Goal: Navigation & Orientation: Find specific page/section

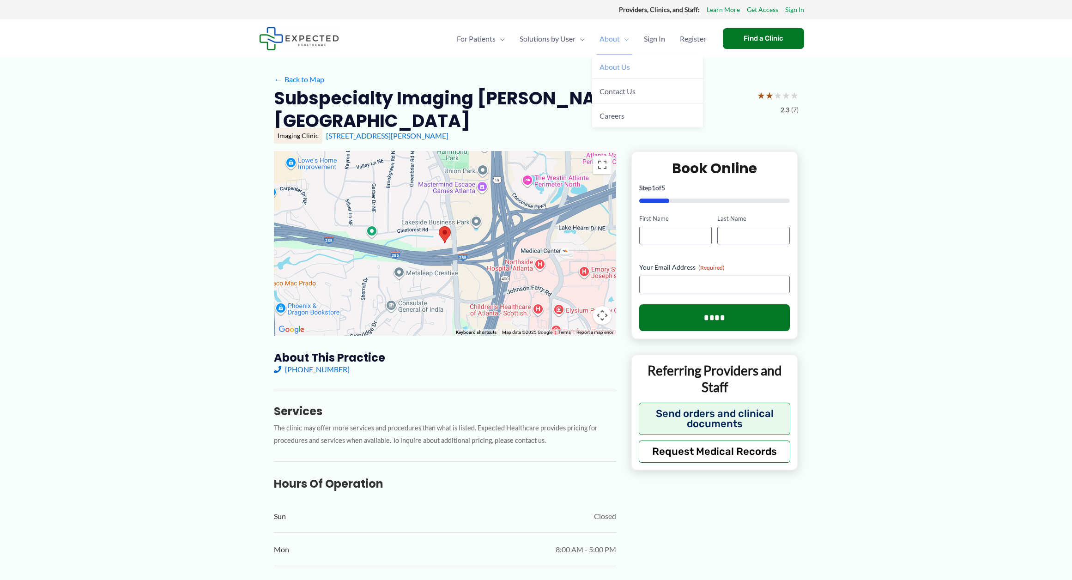
click at [621, 69] on span "About Us" at bounding box center [614, 66] width 30 height 9
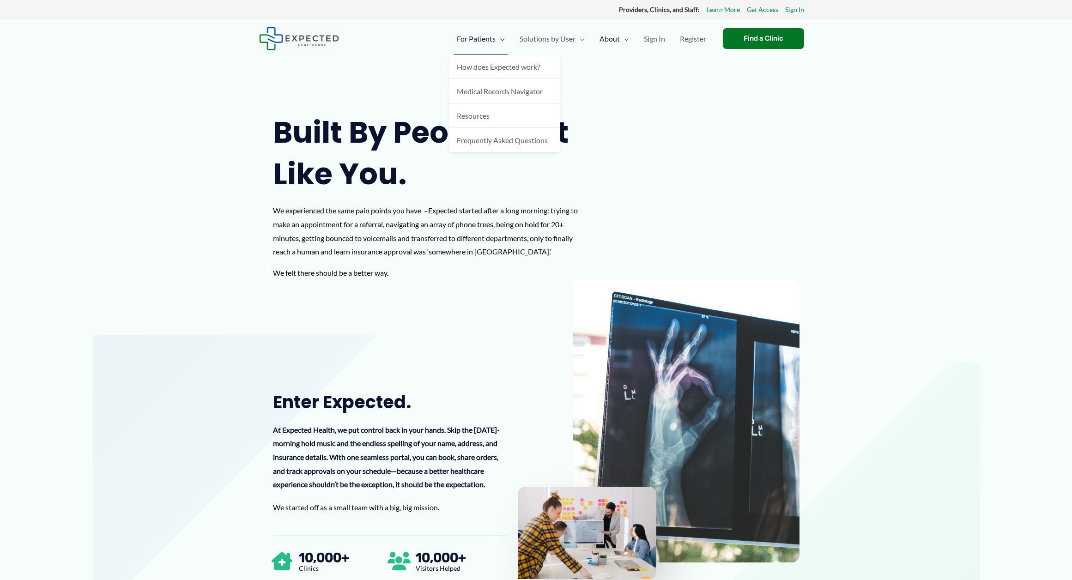
click at [491, 34] on span "For Patients" at bounding box center [476, 39] width 39 height 32
